Goal: Task Accomplishment & Management: Manage account settings

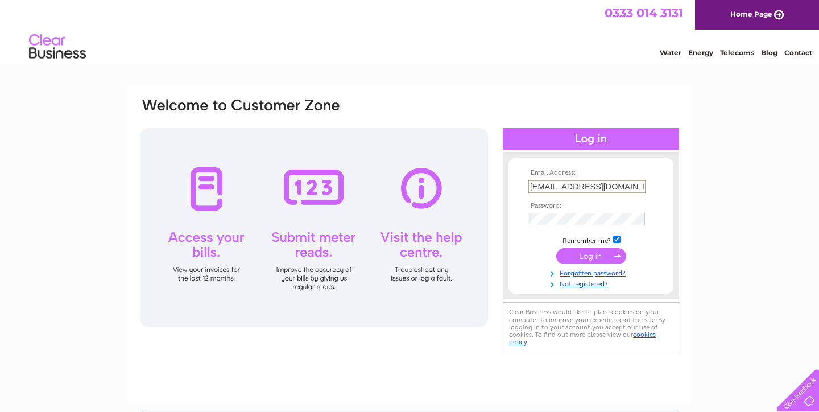
type input "newreneditor@gmail.com"
click at [594, 254] on input "submit" at bounding box center [592, 255] width 70 height 16
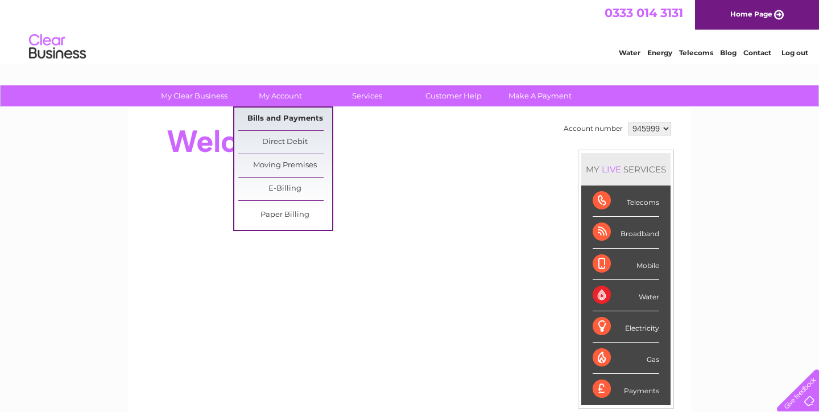
click at [276, 118] on link "Bills and Payments" at bounding box center [285, 119] width 94 height 23
